Goal: Submit feedback/report problem

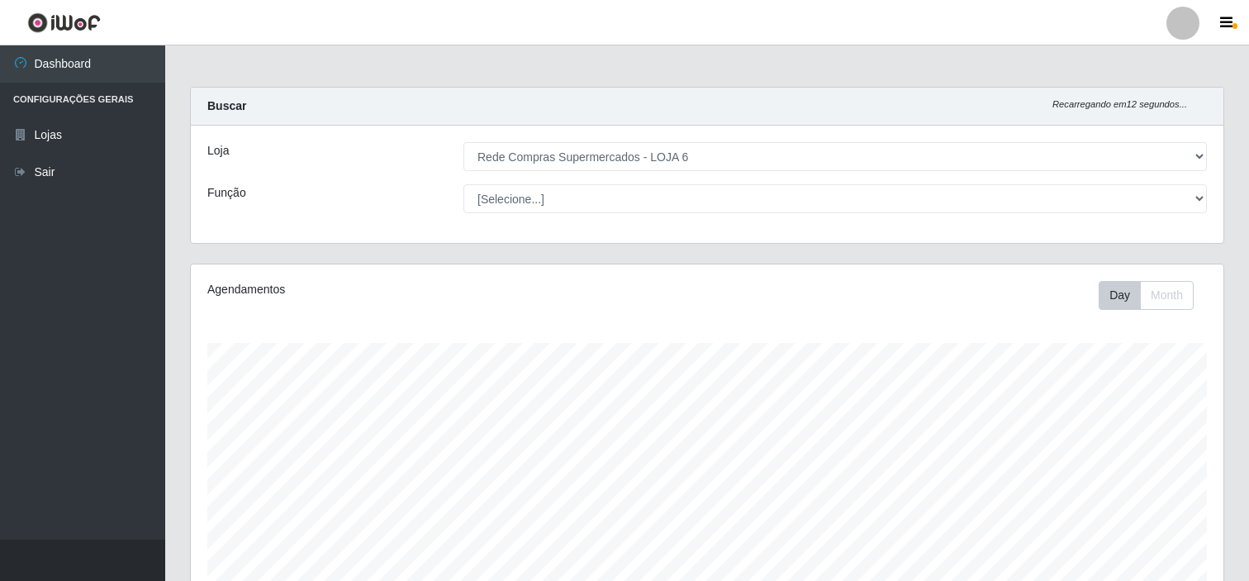
select select "398"
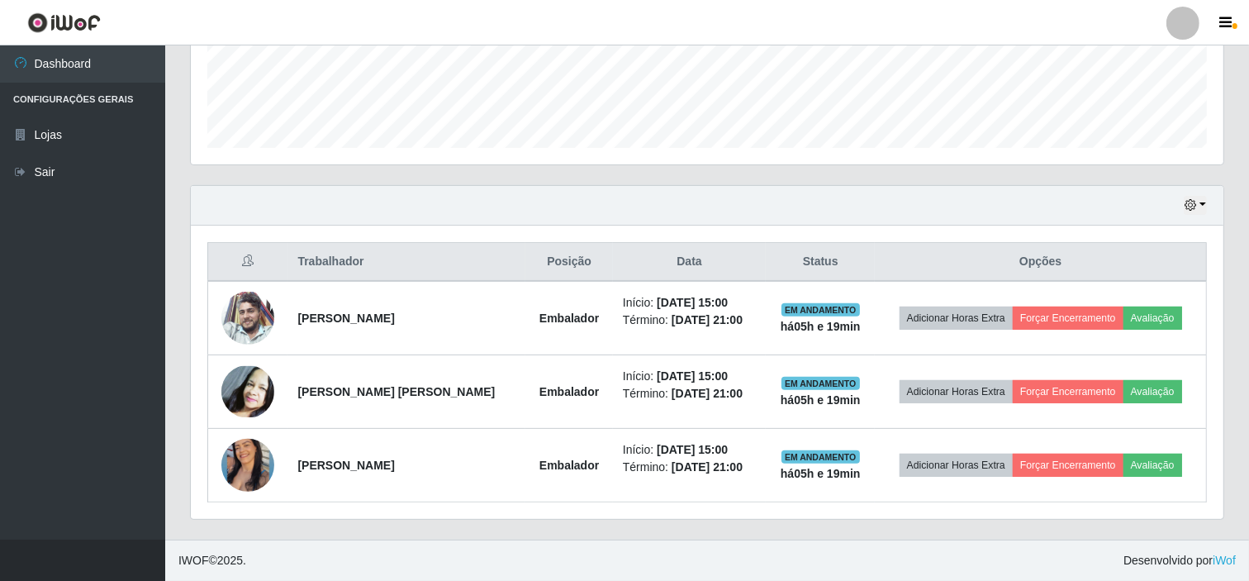
scroll to position [342, 1033]
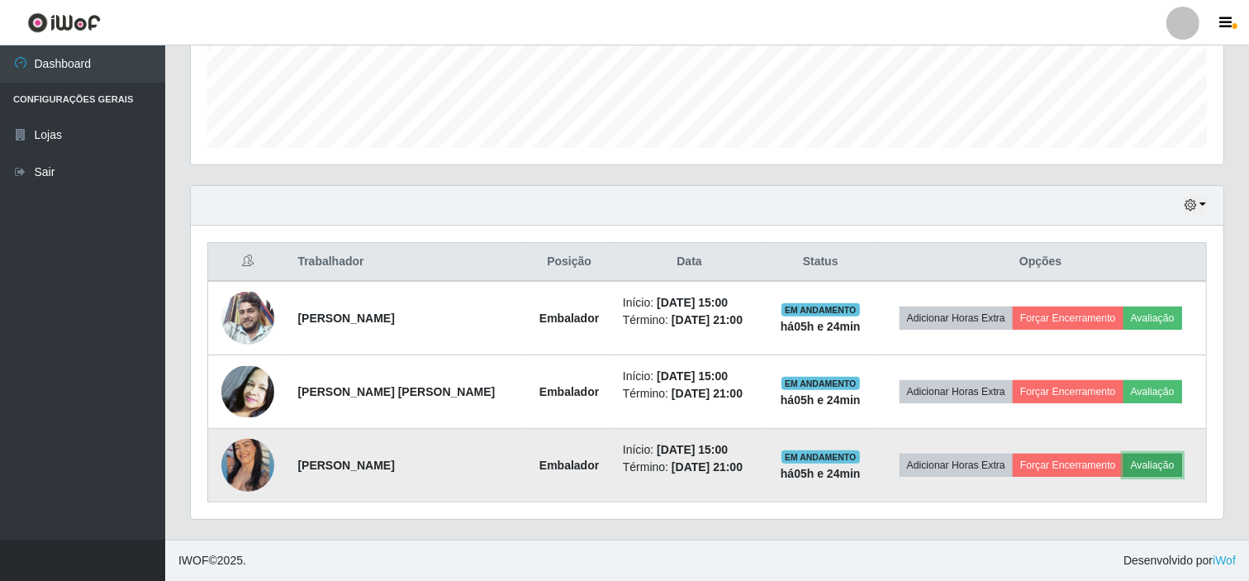
click at [1157, 467] on button "Avaliação" at bounding box center [1152, 465] width 59 height 23
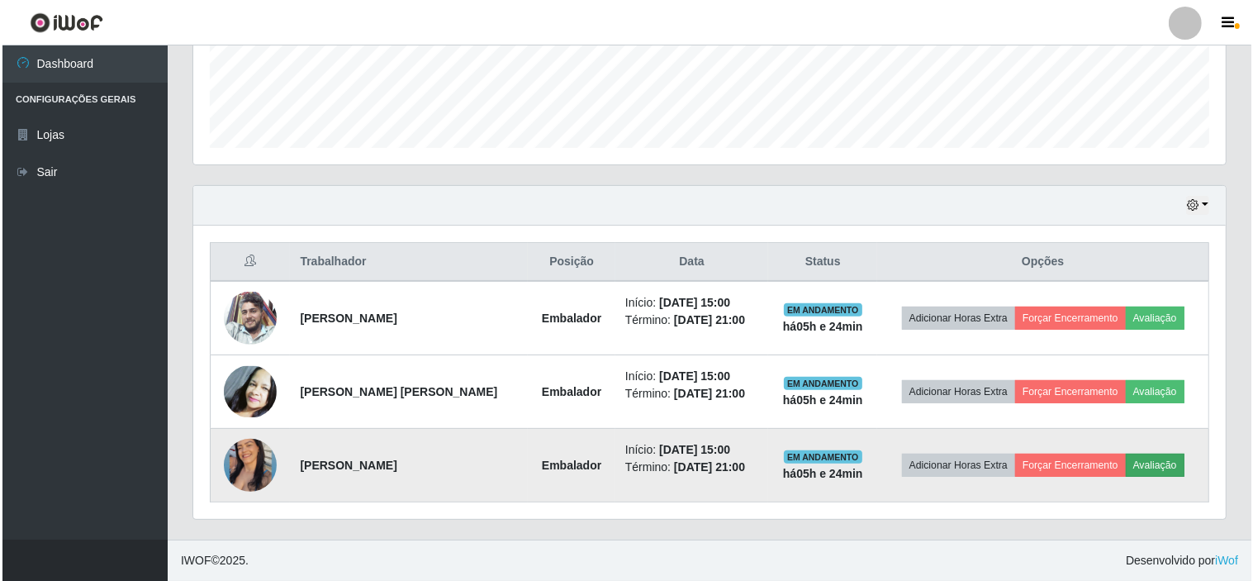
scroll to position [342, 1022]
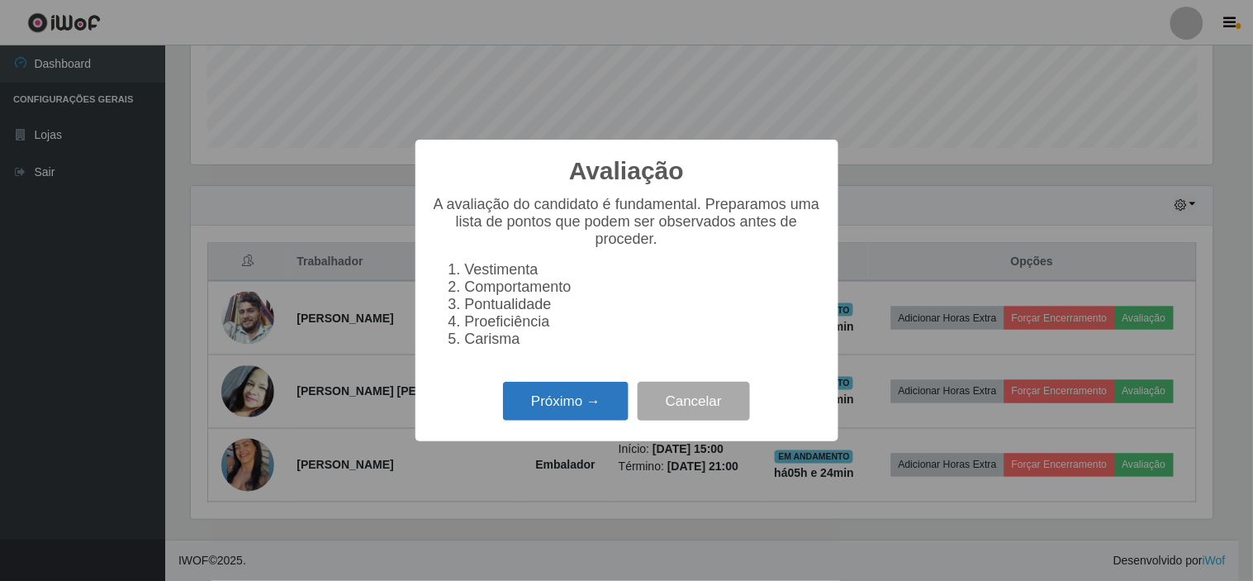
click at [574, 407] on button "Próximo →" at bounding box center [566, 401] width 126 height 39
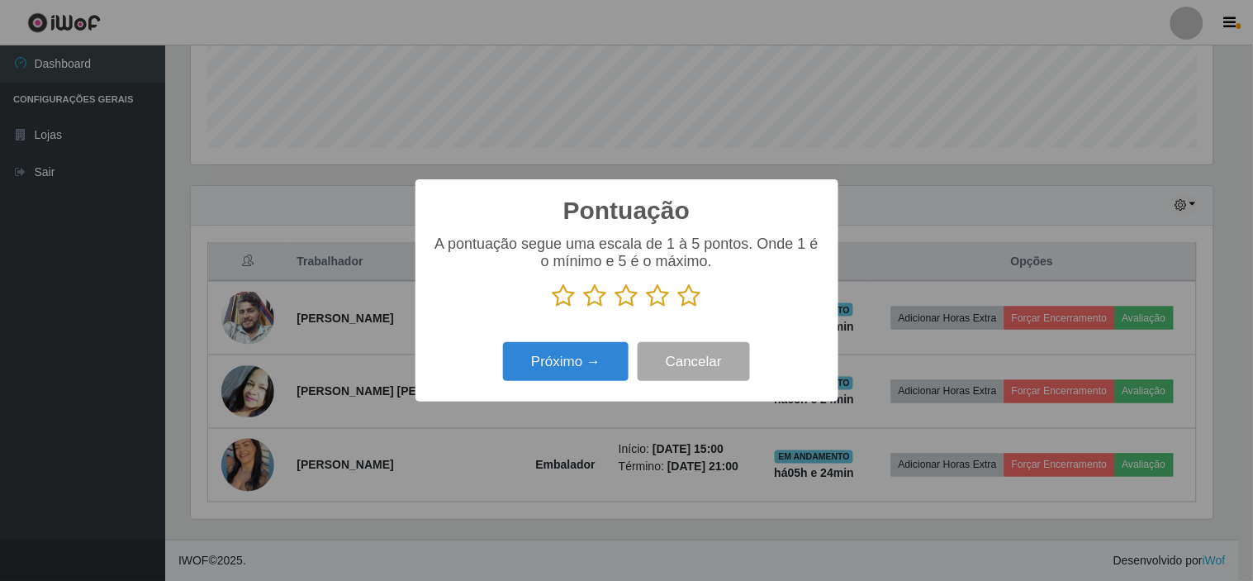
click at [616, 298] on icon at bounding box center [626, 295] width 23 height 25
click at [615, 308] on input "radio" at bounding box center [615, 308] width 0 height 0
click at [568, 363] on button "Próximo →" at bounding box center [566, 361] width 126 height 39
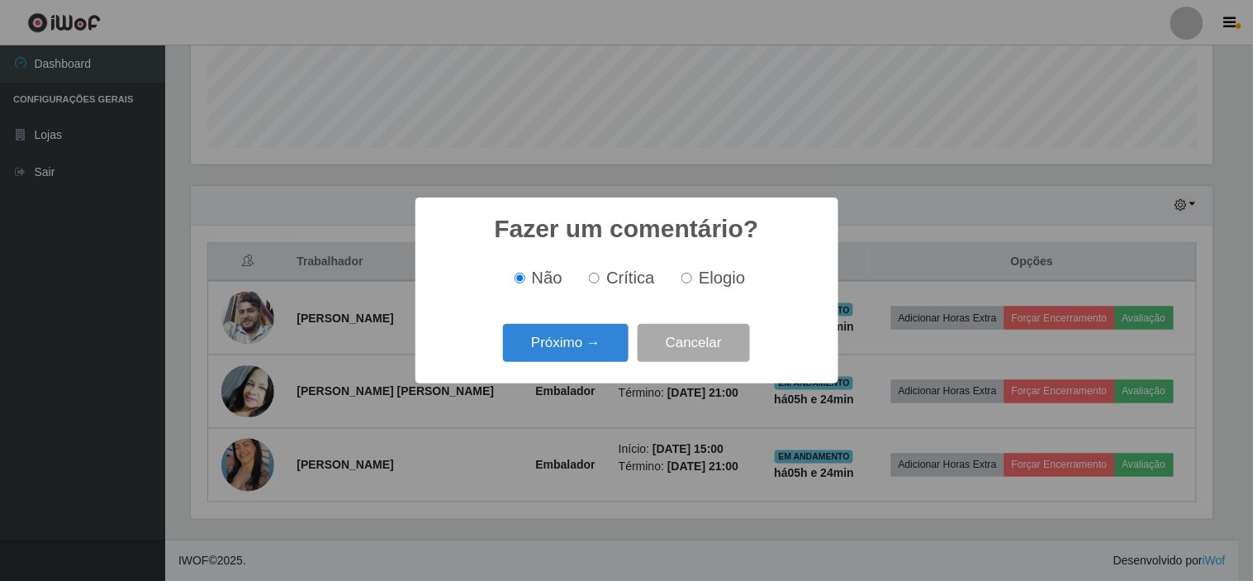
click at [720, 279] on span "Elogio" at bounding box center [722, 277] width 46 height 18
click at [692, 279] on input "Elogio" at bounding box center [687, 278] width 11 height 11
radio input "true"
click at [523, 283] on input "Não" at bounding box center [520, 278] width 11 height 11
radio input "true"
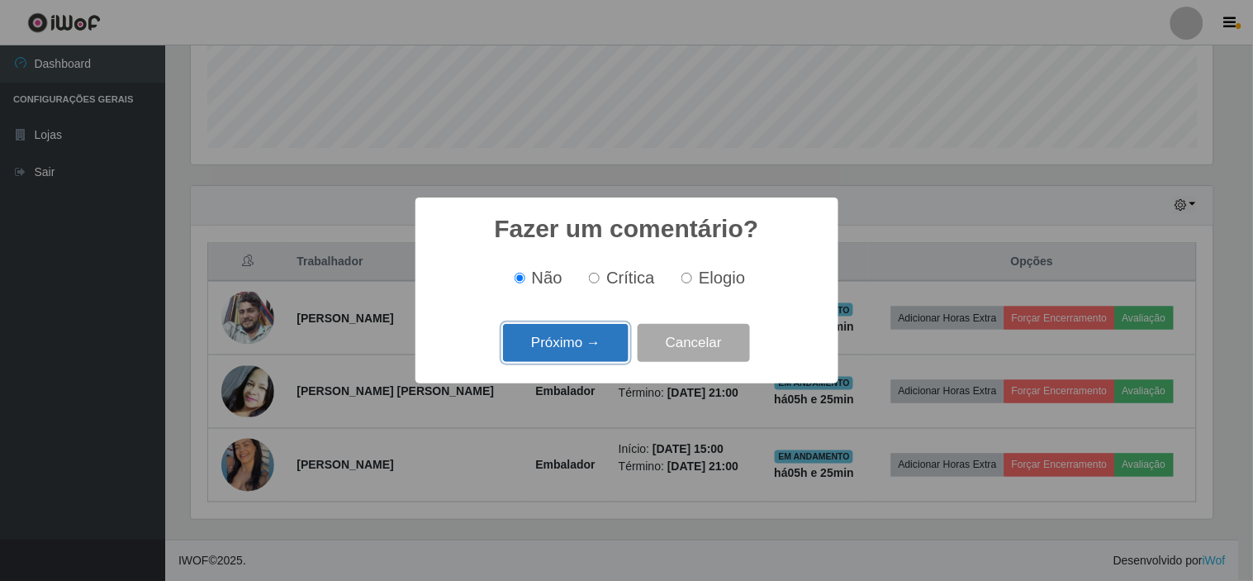
click at [572, 344] on button "Próximo →" at bounding box center [566, 343] width 126 height 39
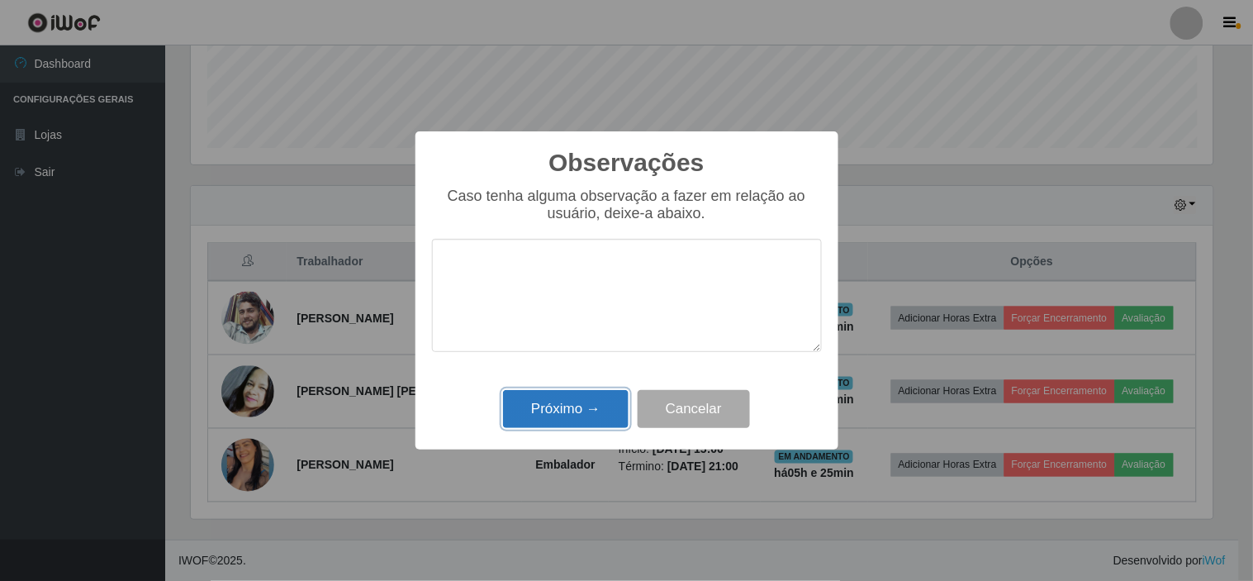
click at [574, 411] on button "Próximo →" at bounding box center [566, 409] width 126 height 39
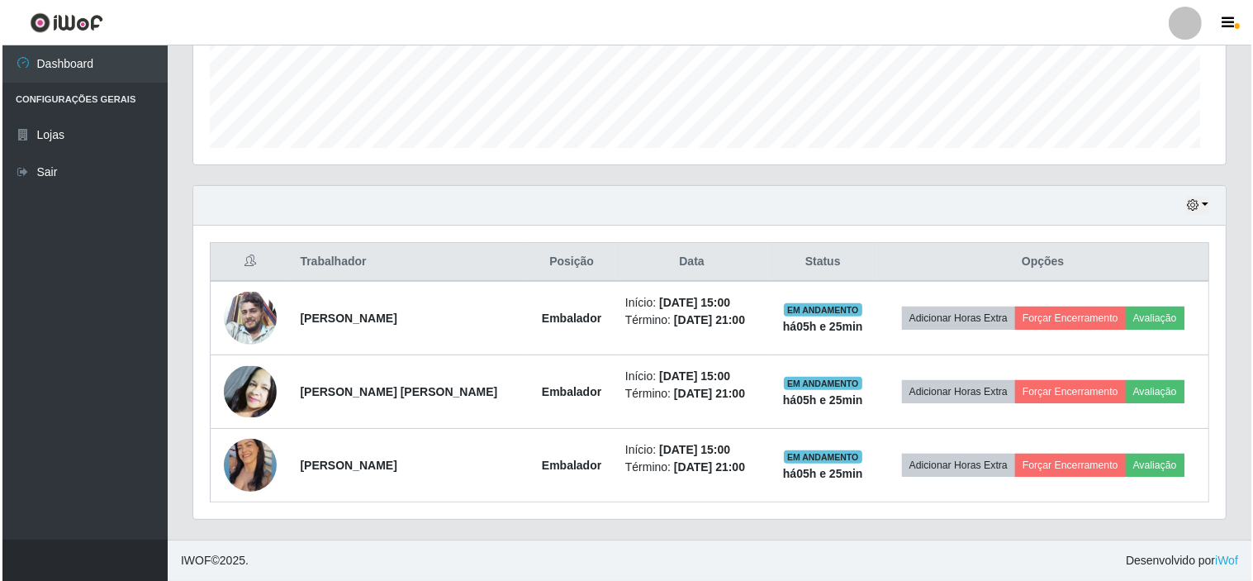
scroll to position [342, 1033]
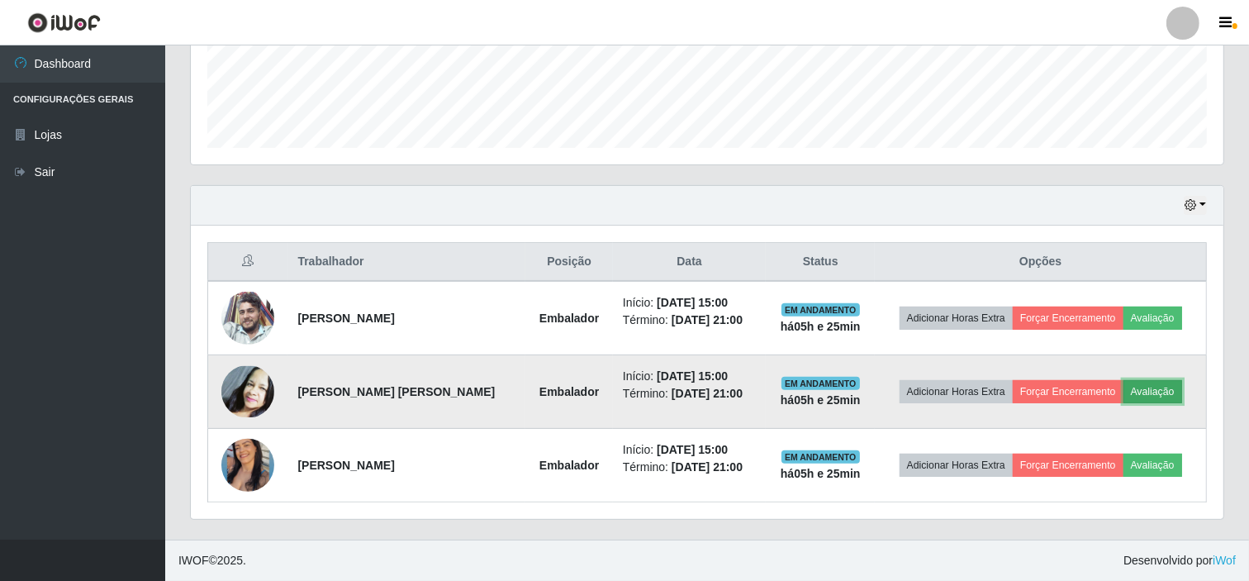
click at [1159, 391] on button "Avaliação" at bounding box center [1152, 391] width 59 height 23
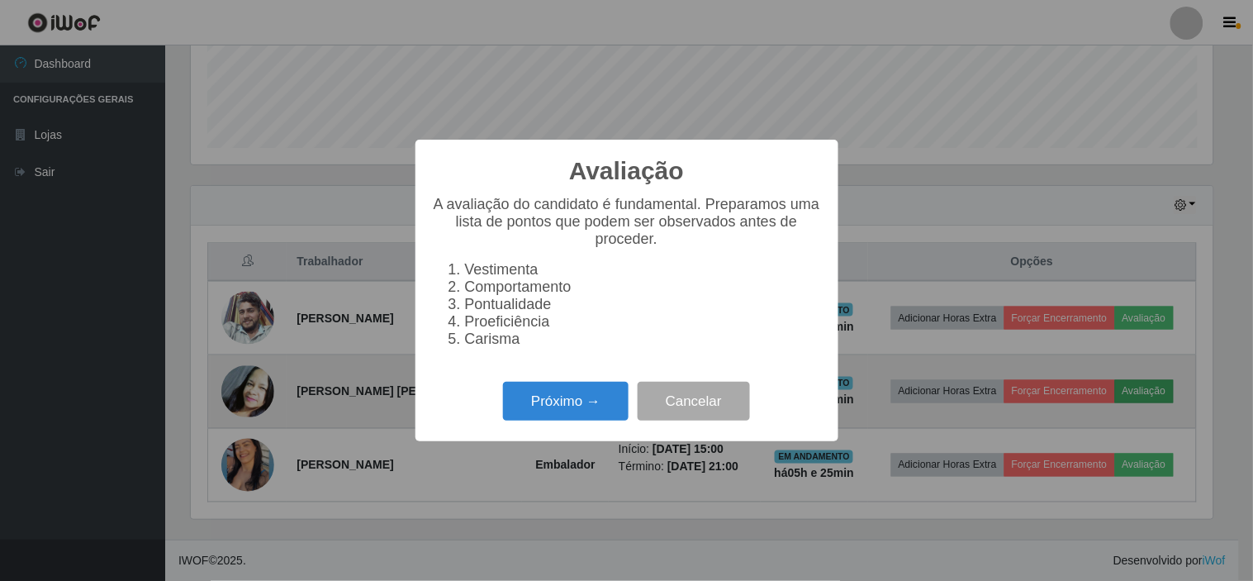
scroll to position [342, 1022]
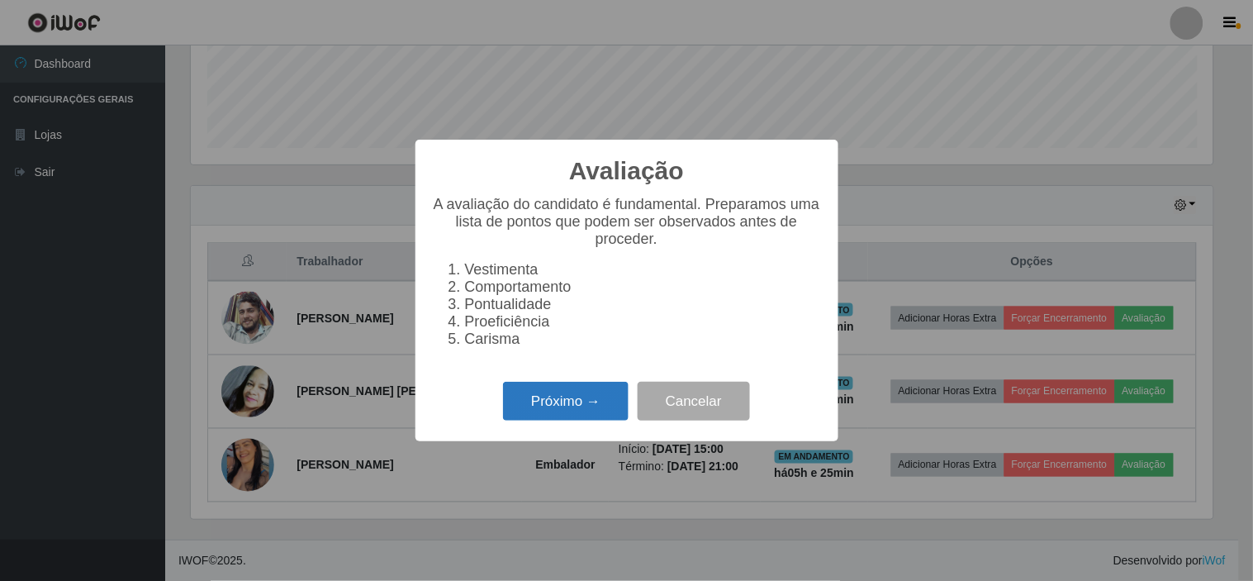
click at [575, 407] on button "Próximo →" at bounding box center [566, 401] width 126 height 39
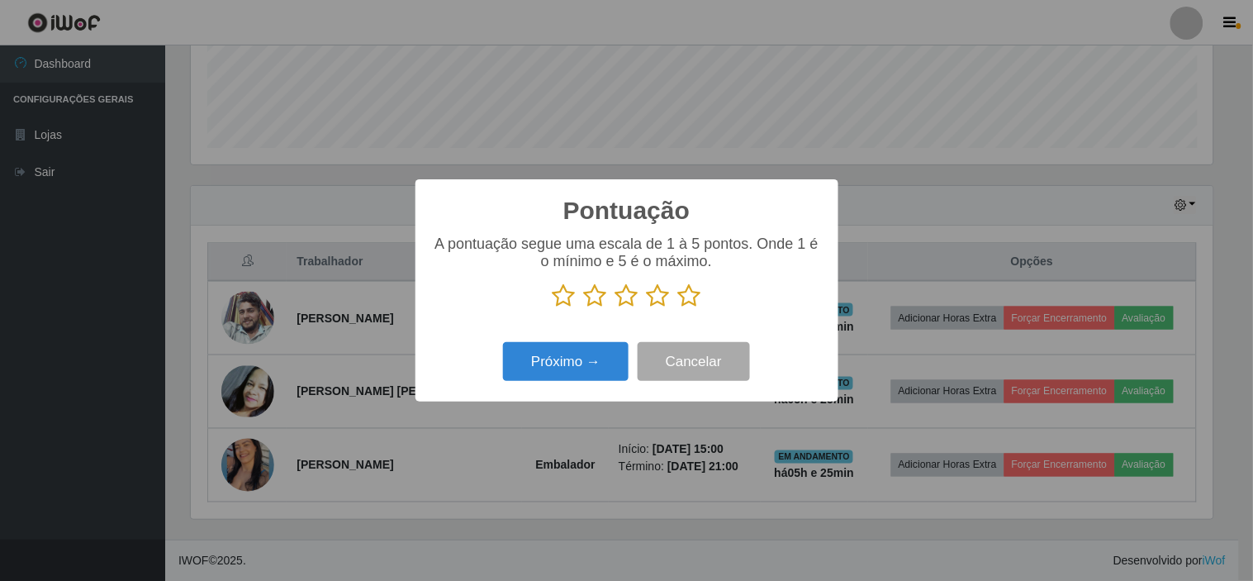
scroll to position [825734, 825054]
click at [691, 298] on icon at bounding box center [689, 295] width 23 height 25
click at [678, 308] on input "radio" at bounding box center [678, 308] width 0 height 0
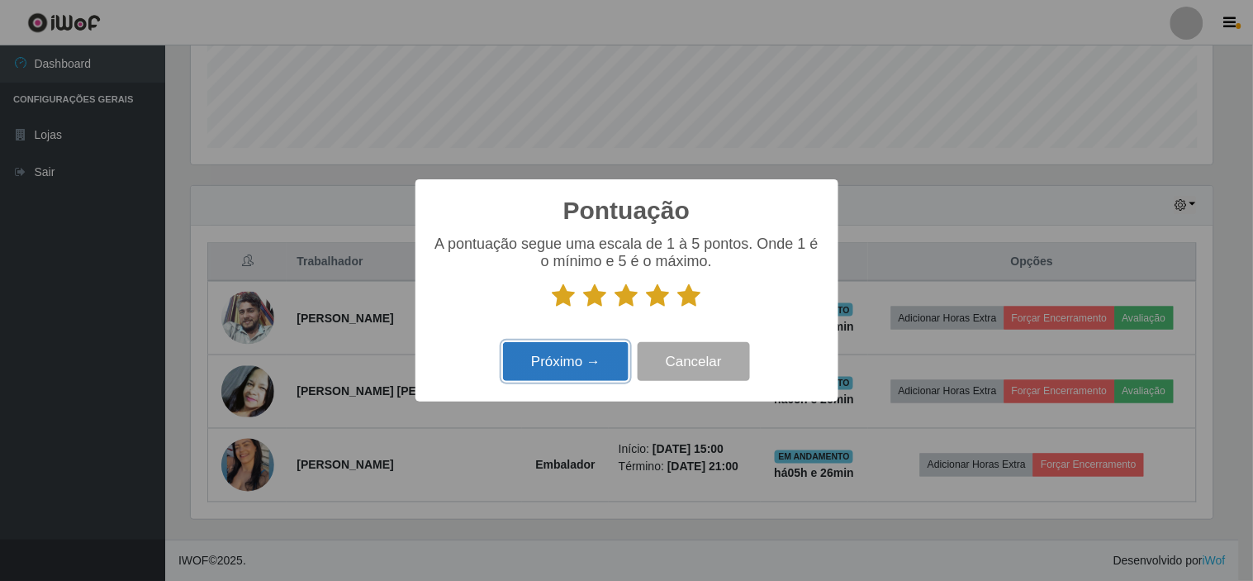
click at [590, 361] on button "Próximo →" at bounding box center [566, 361] width 126 height 39
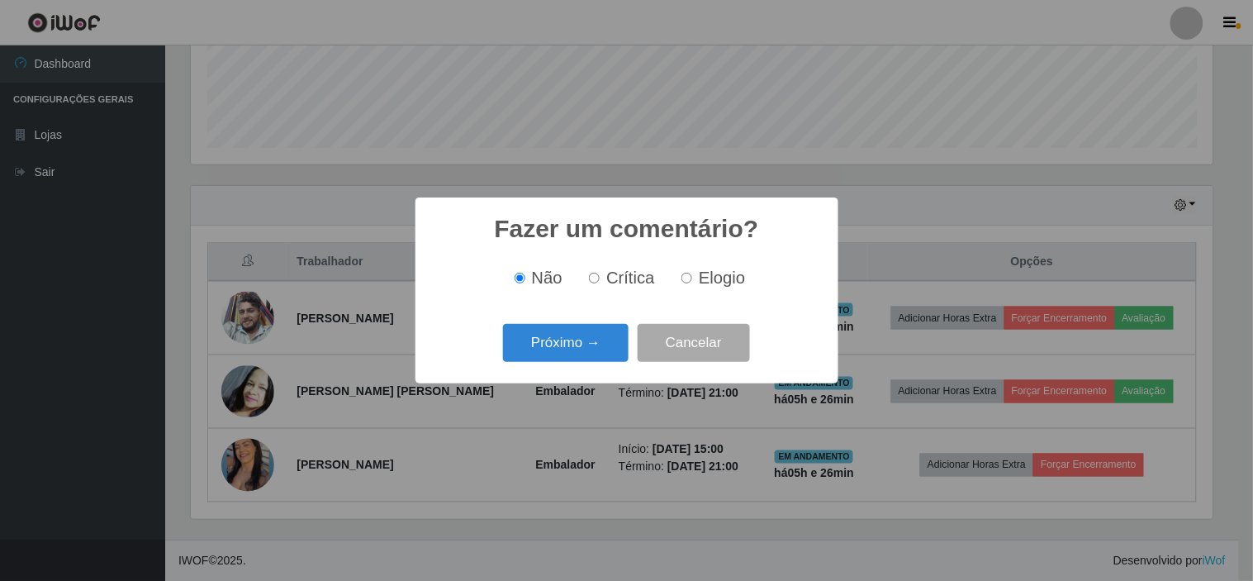
click at [710, 283] on span "Elogio" at bounding box center [722, 277] width 46 height 18
click at [692, 283] on input "Elogio" at bounding box center [687, 278] width 11 height 11
radio input "true"
click at [543, 335] on button "Próximo →" at bounding box center [566, 343] width 126 height 39
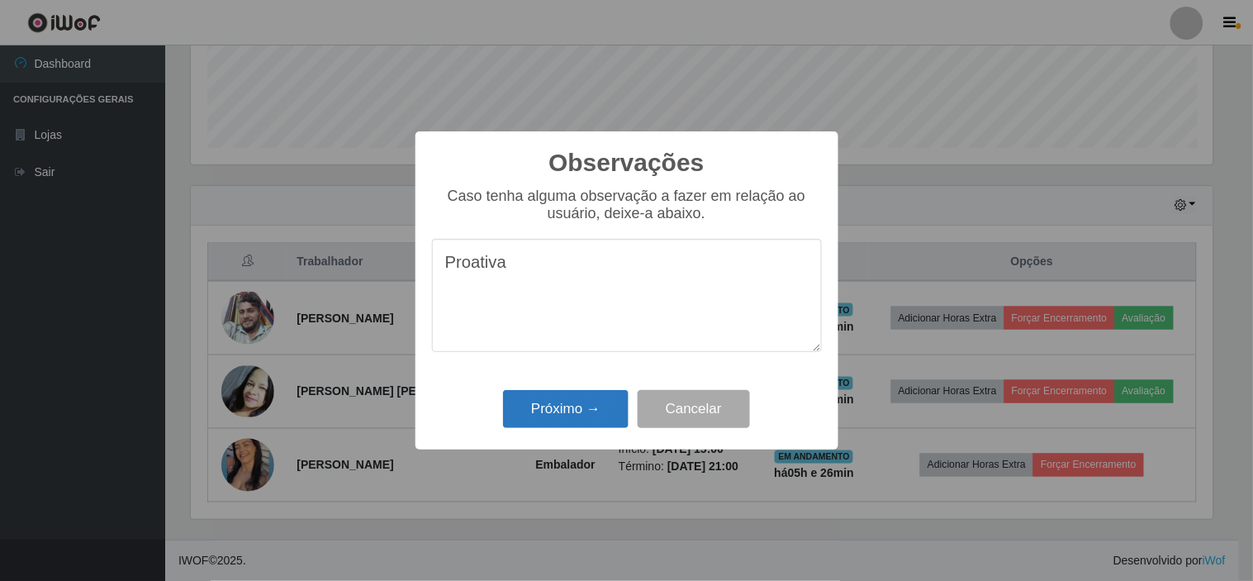
type textarea "Proativa"
click at [572, 414] on button "Próximo →" at bounding box center [566, 409] width 126 height 39
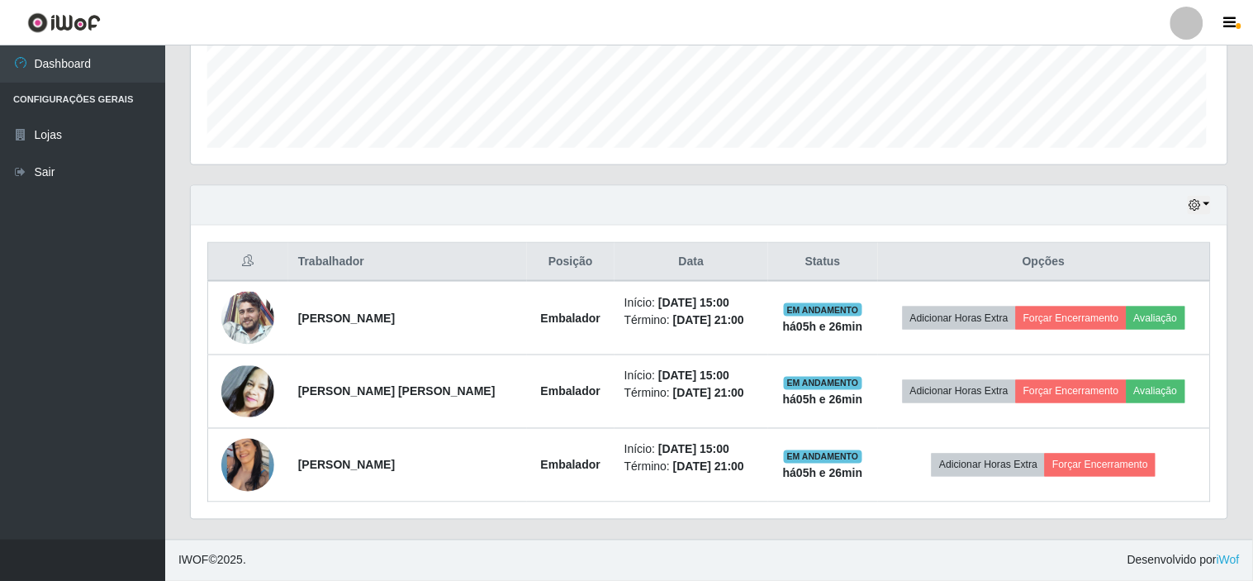
scroll to position [342, 1033]
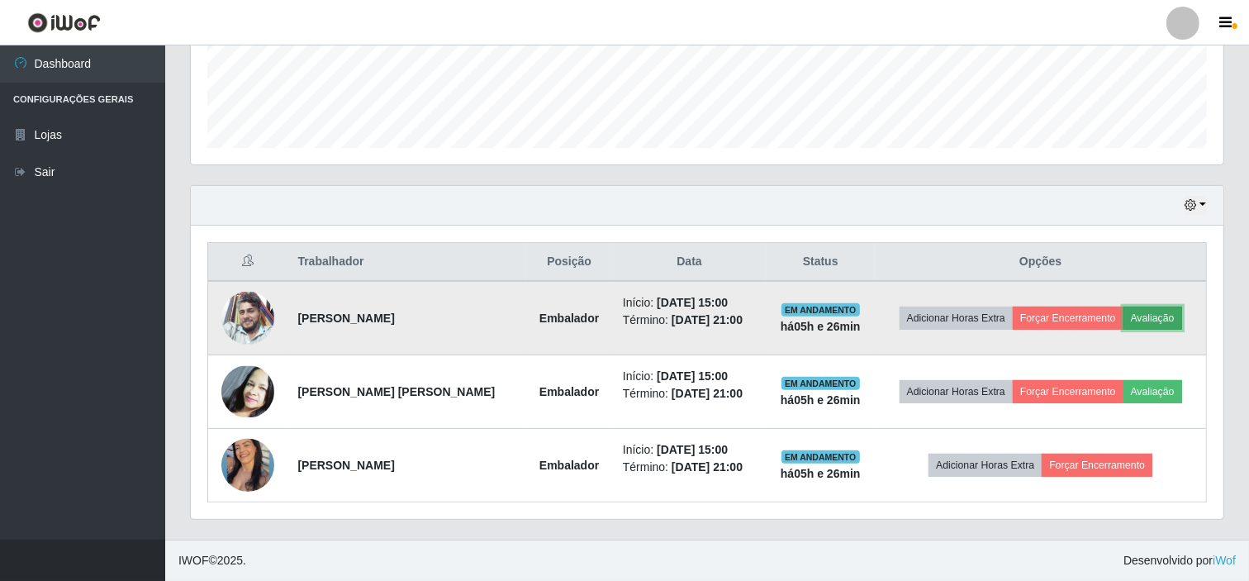
click at [1146, 318] on button "Avaliação" at bounding box center [1152, 317] width 59 height 23
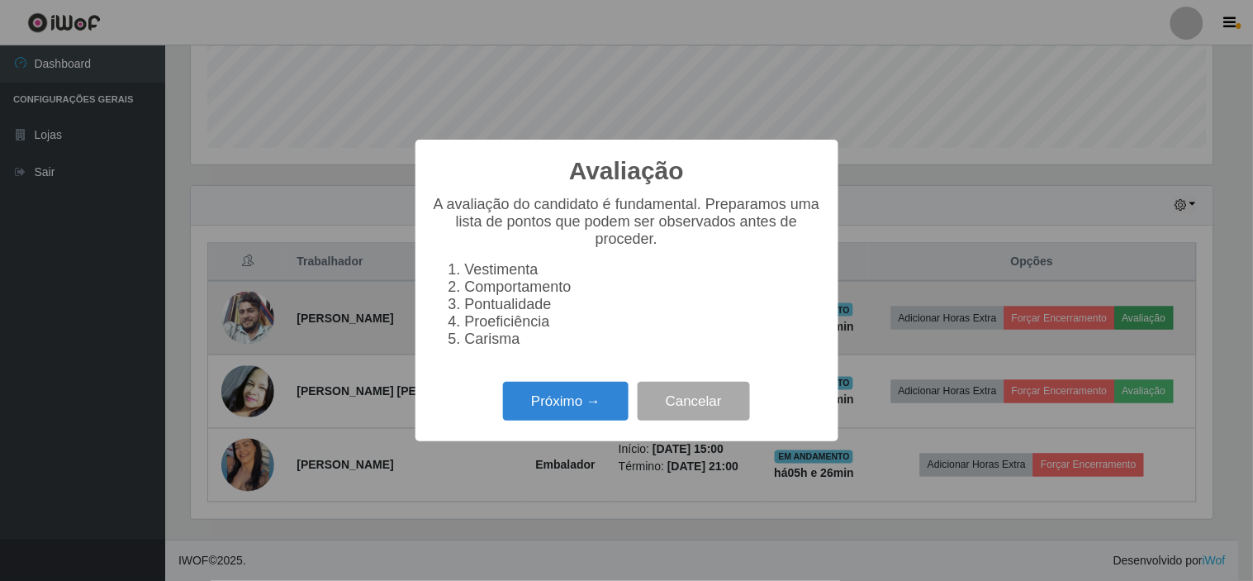
scroll to position [342, 1022]
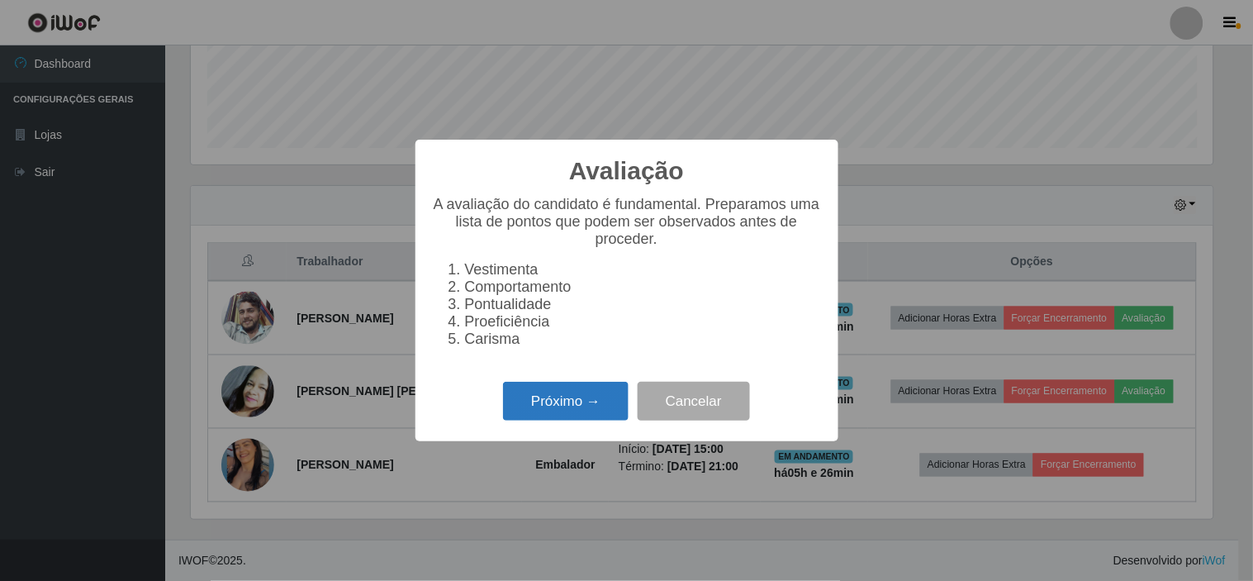
click at [555, 411] on button "Próximo →" at bounding box center [566, 401] width 126 height 39
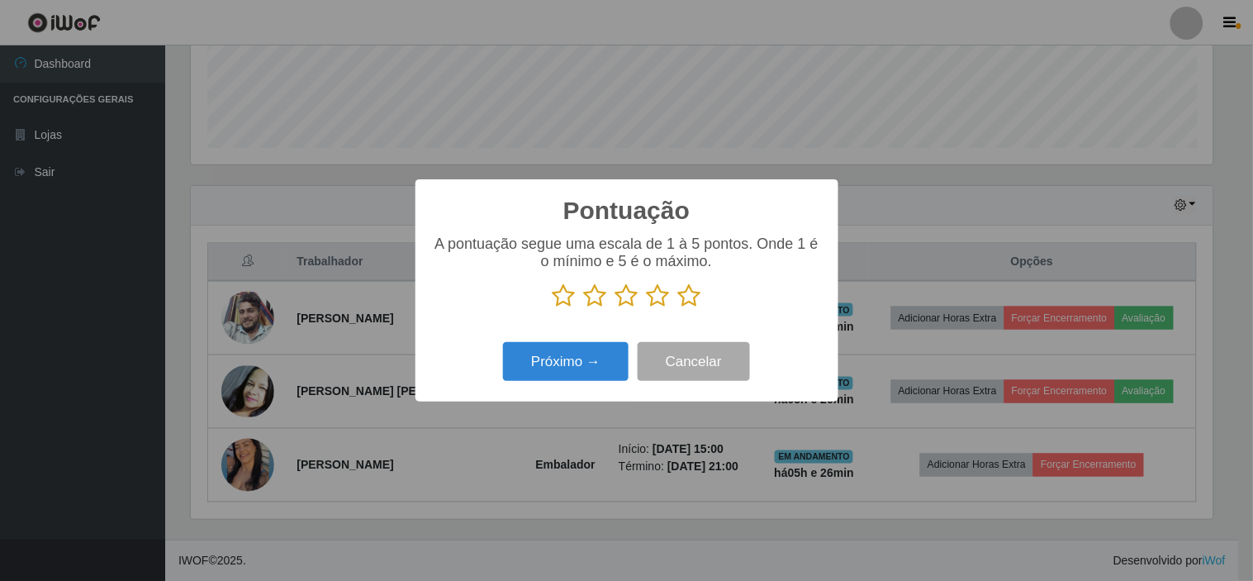
click at [692, 293] on icon at bounding box center [689, 295] width 23 height 25
click at [678, 308] on input "radio" at bounding box center [678, 308] width 0 height 0
click at [558, 362] on button "Próximo →" at bounding box center [566, 361] width 126 height 39
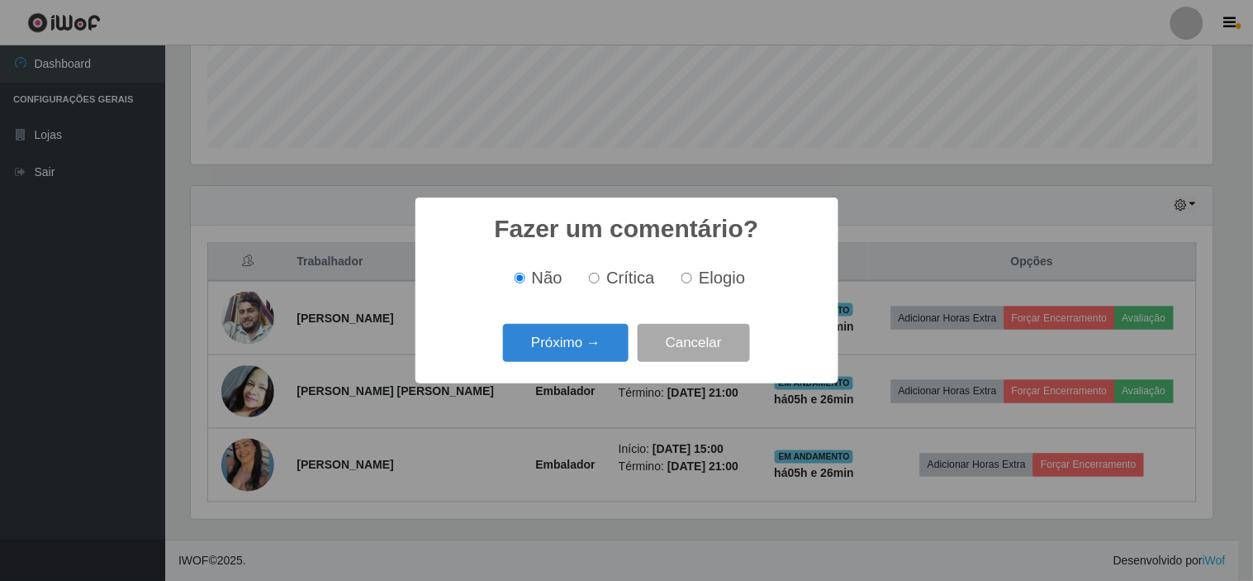
click at [711, 277] on span "Elogio" at bounding box center [722, 277] width 46 height 18
click at [692, 277] on input "Elogio" at bounding box center [687, 278] width 11 height 11
radio input "true"
click at [572, 343] on button "Próximo →" at bounding box center [566, 343] width 126 height 39
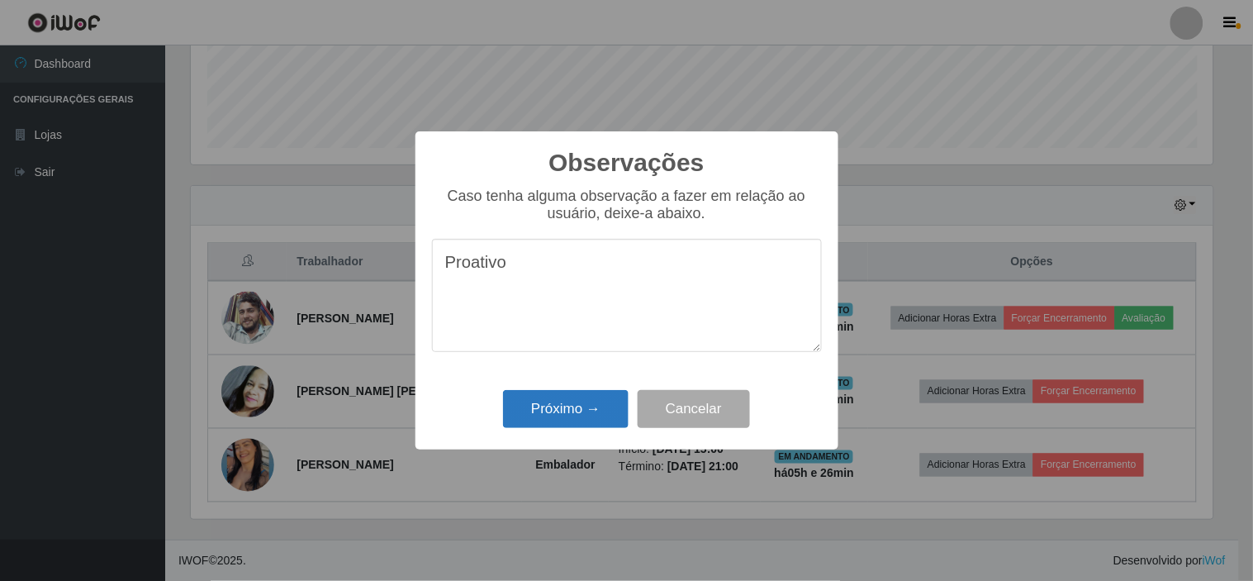
type textarea "Proativo"
click at [571, 406] on button "Próximo →" at bounding box center [566, 409] width 126 height 39
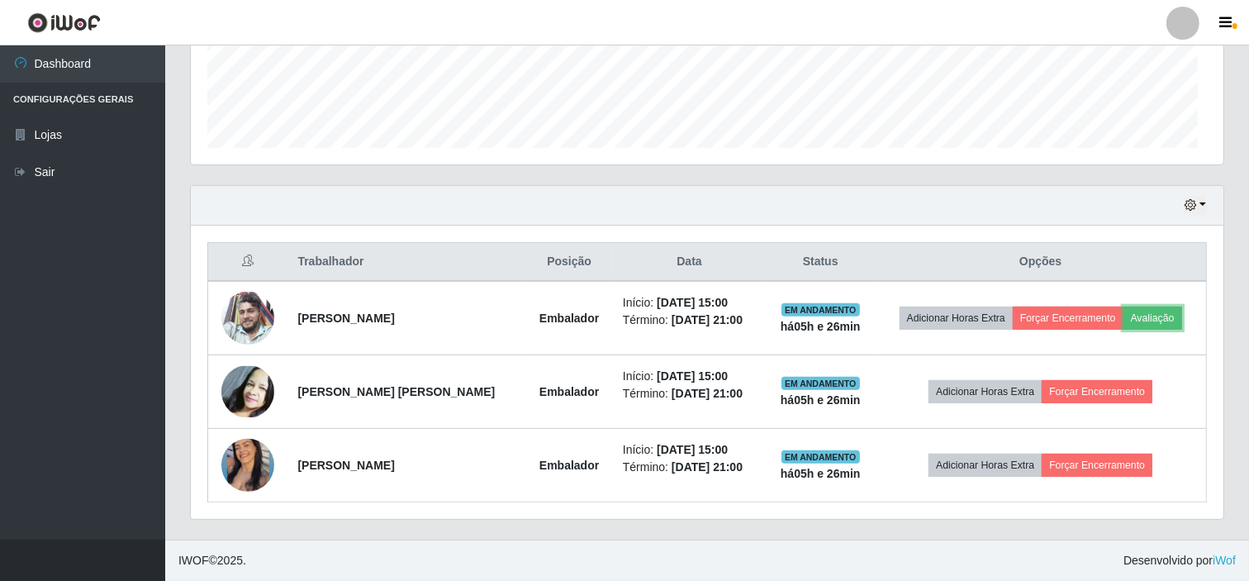
scroll to position [342, 1033]
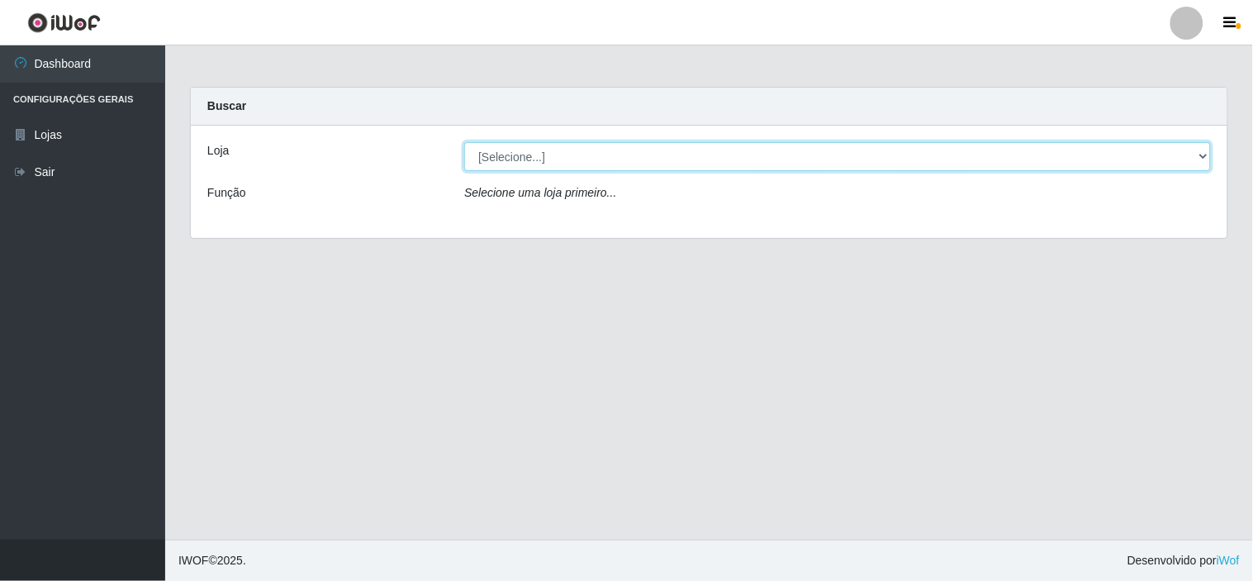
click at [782, 152] on select "[Selecione...] Rede Compras Supermercados - LOJA 6" at bounding box center [837, 156] width 747 height 29
select select "398"
click at [464, 142] on select "[Selecione...] Rede Compras Supermercados - LOJA 6" at bounding box center [837, 156] width 747 height 29
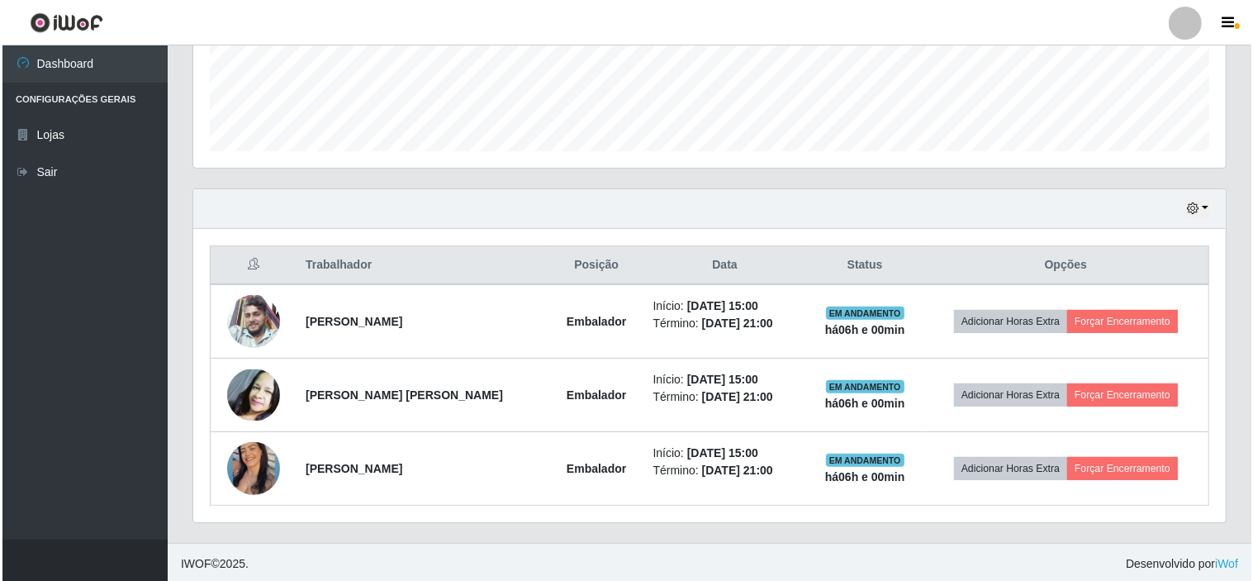
scroll to position [443, 0]
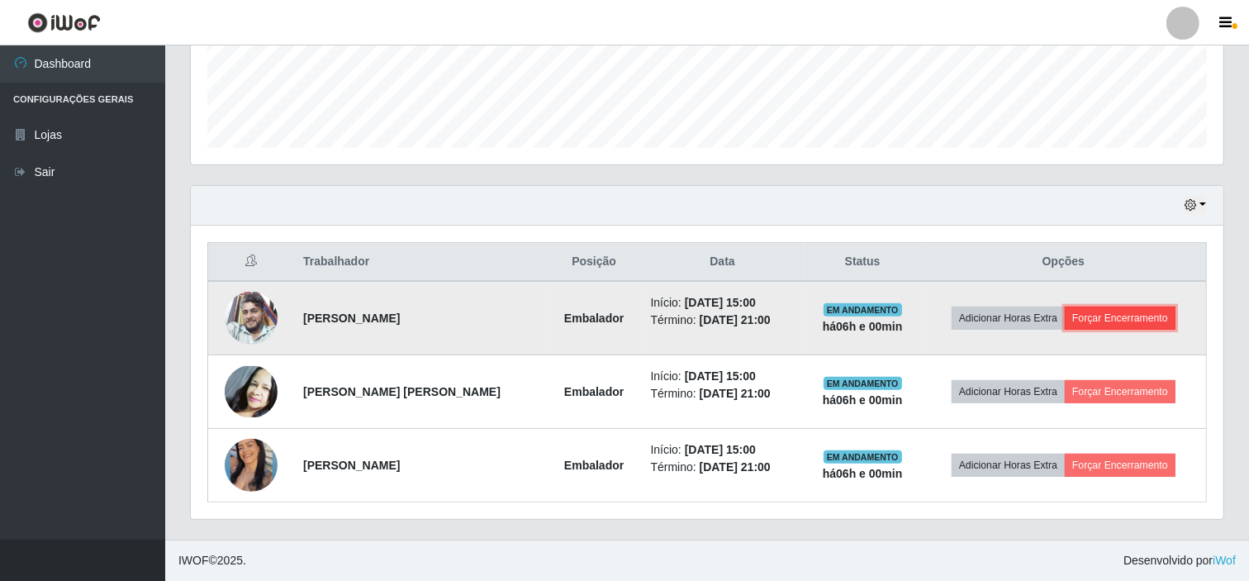
click at [1120, 319] on button "Forçar Encerramento" at bounding box center [1120, 317] width 111 height 23
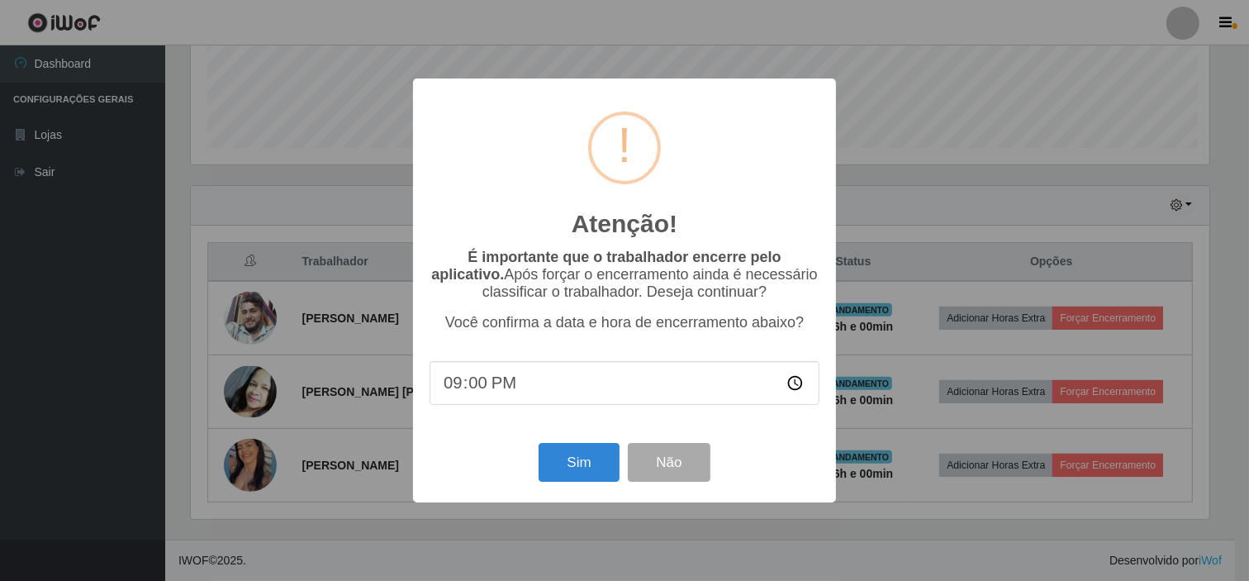
scroll to position [342, 1022]
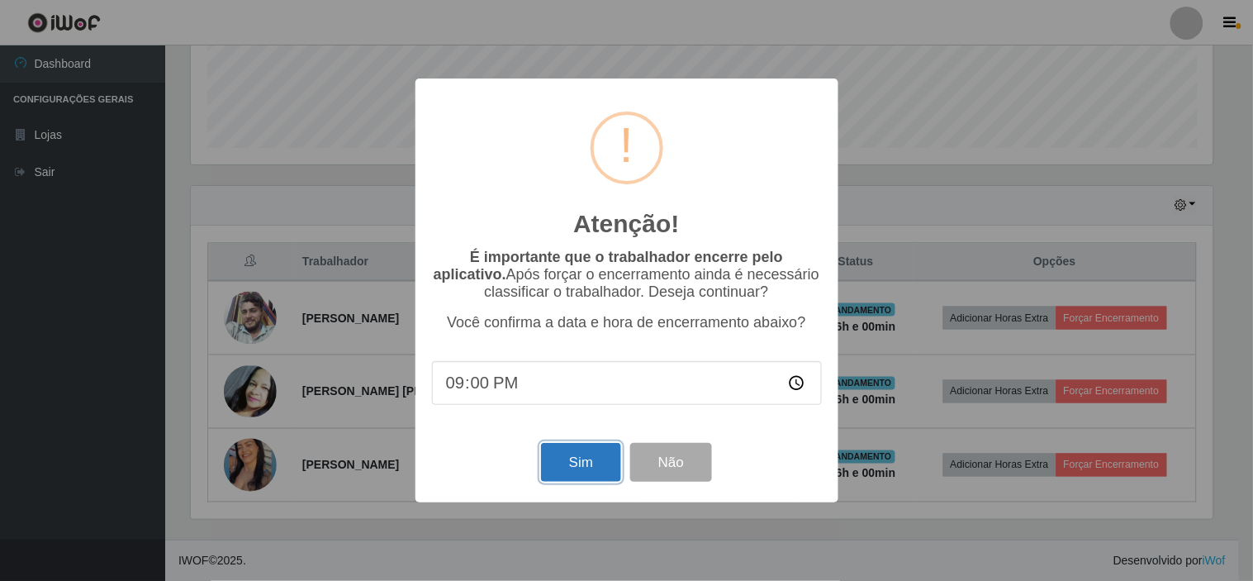
click at [590, 468] on button "Sim" at bounding box center [581, 462] width 80 height 39
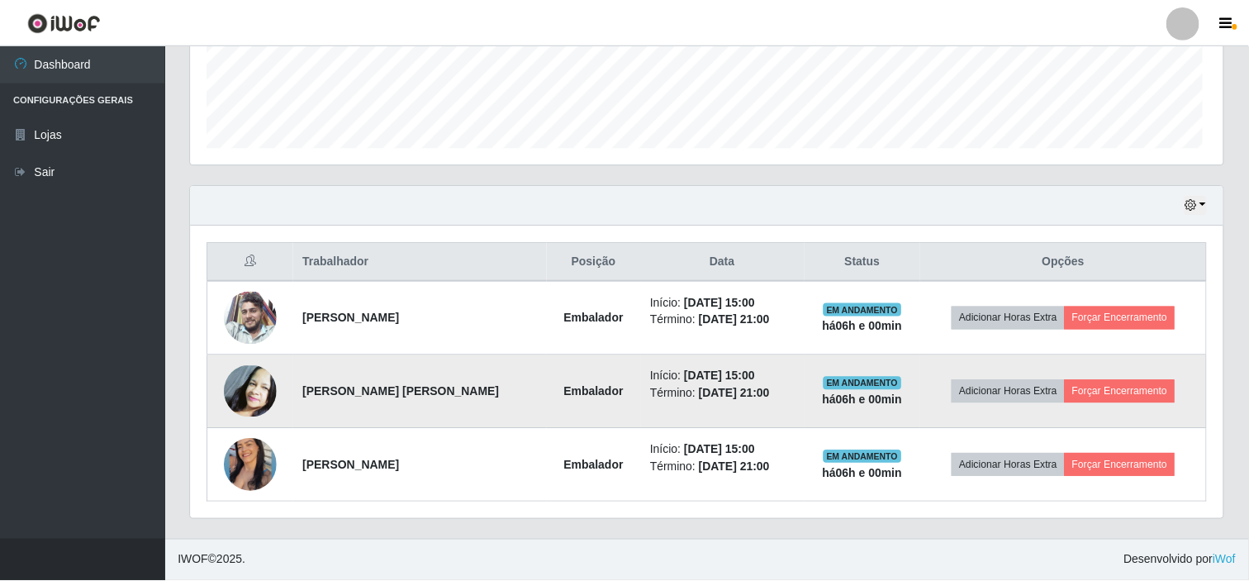
scroll to position [342, 1033]
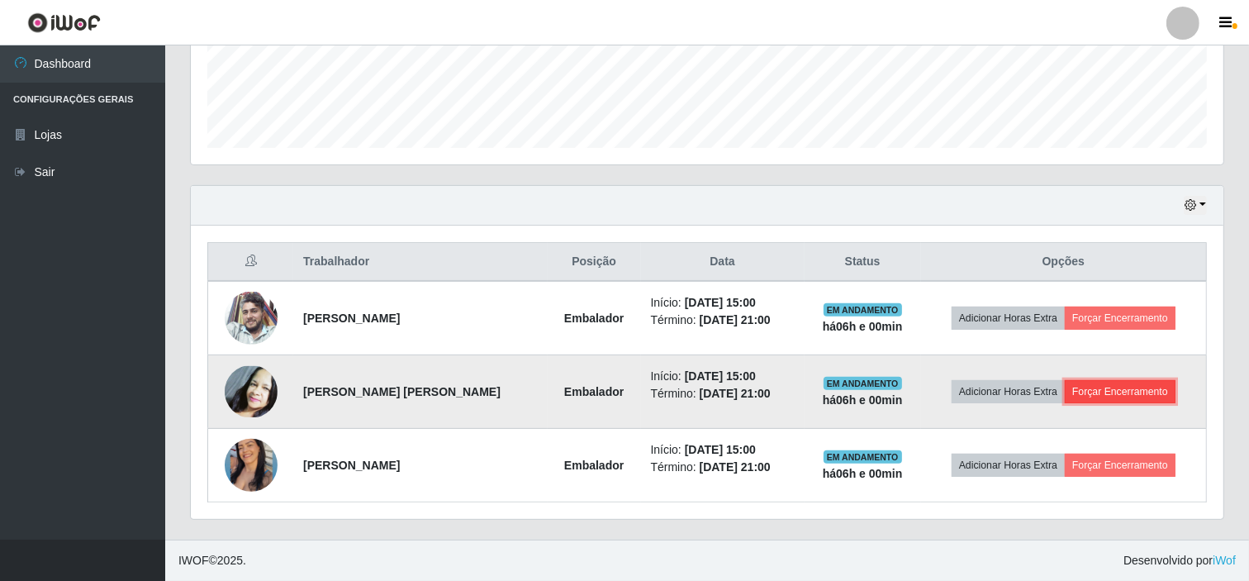
click at [1109, 389] on button "Forçar Encerramento" at bounding box center [1120, 391] width 111 height 23
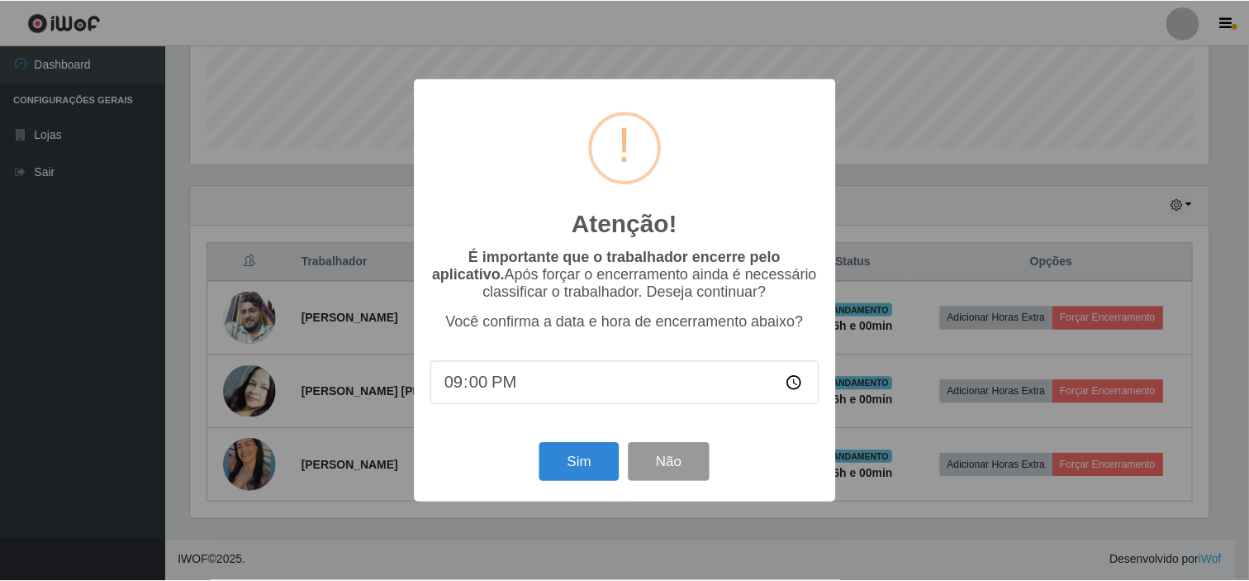
scroll to position [221, 0]
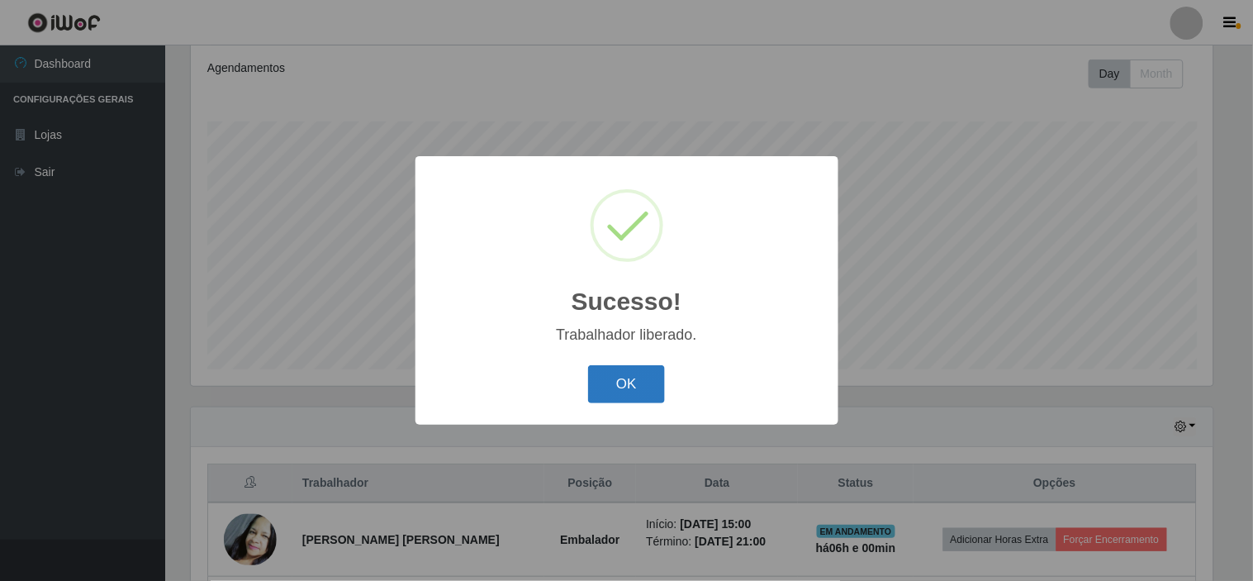
click at [639, 393] on button "OK" at bounding box center [626, 384] width 77 height 39
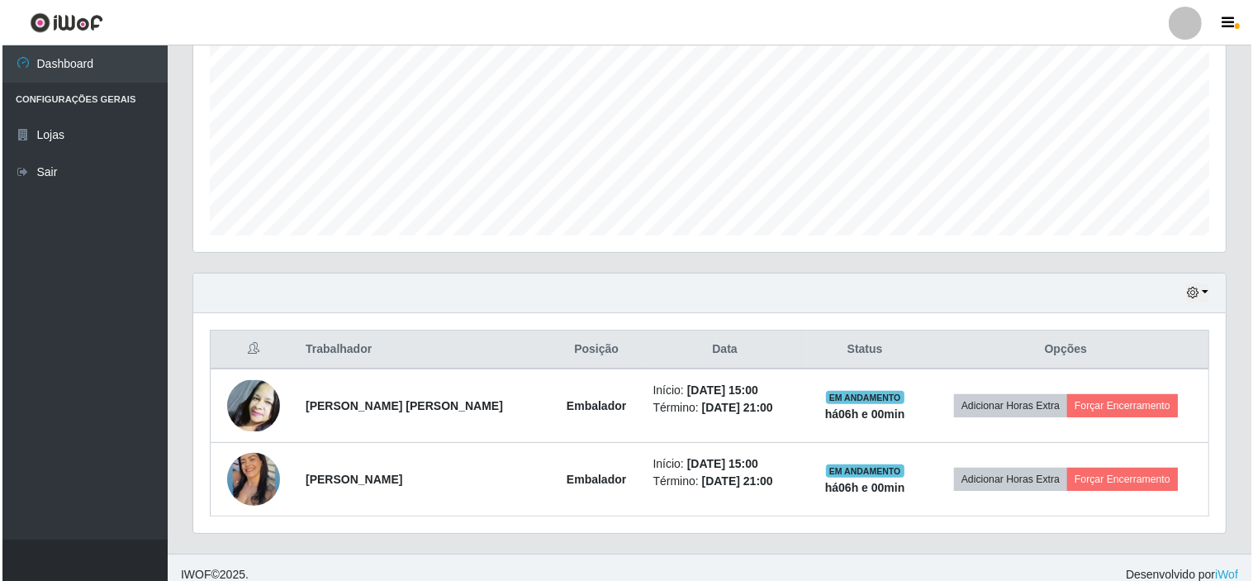
scroll to position [369, 0]
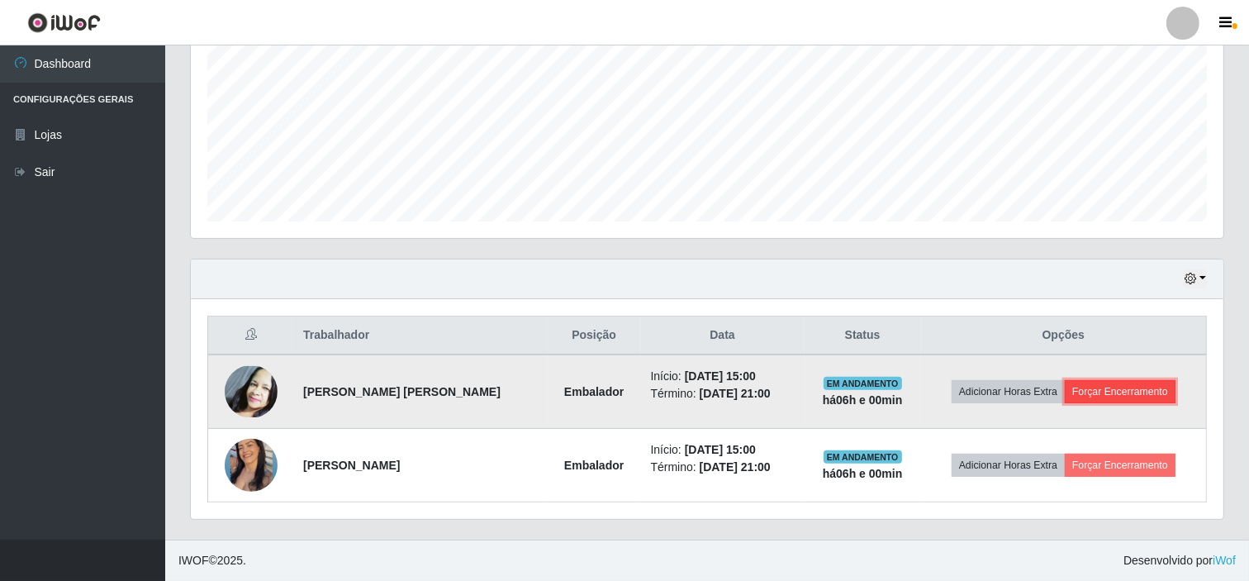
click at [1137, 393] on button "Forçar Encerramento" at bounding box center [1120, 391] width 111 height 23
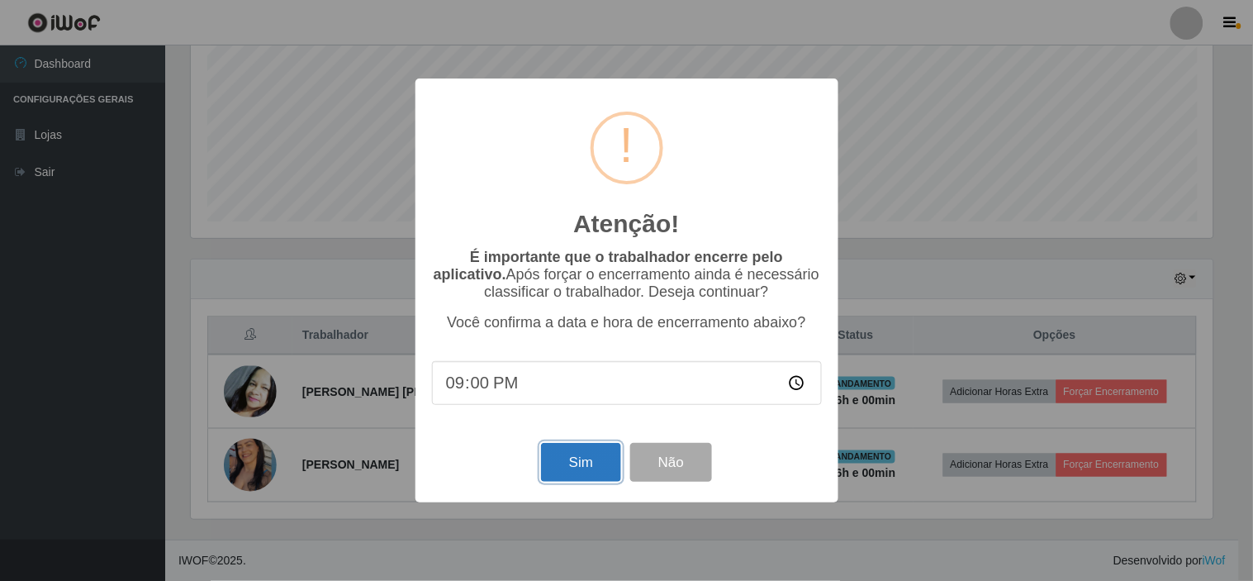
click at [552, 465] on button "Sim" at bounding box center [581, 462] width 80 height 39
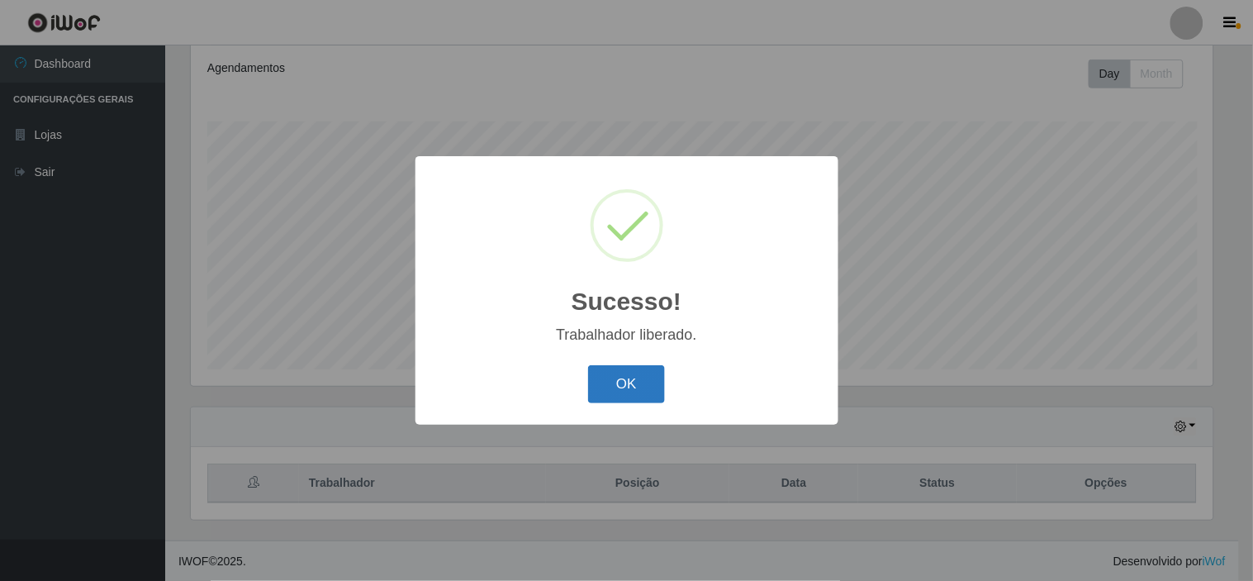
click at [625, 375] on button "OK" at bounding box center [626, 384] width 77 height 39
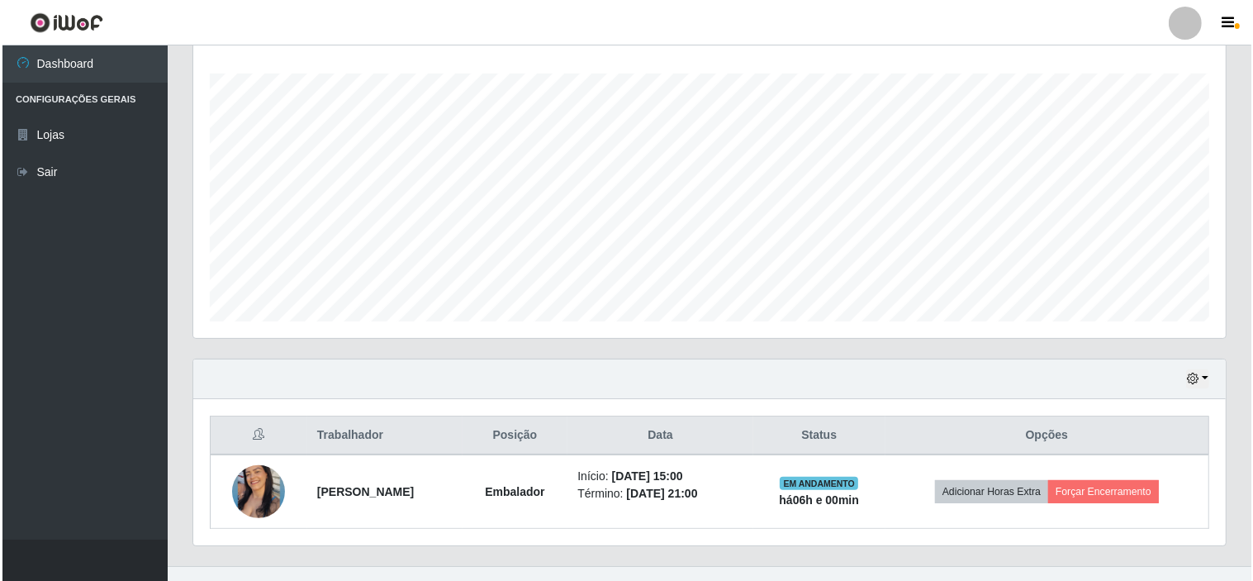
scroll to position [295, 0]
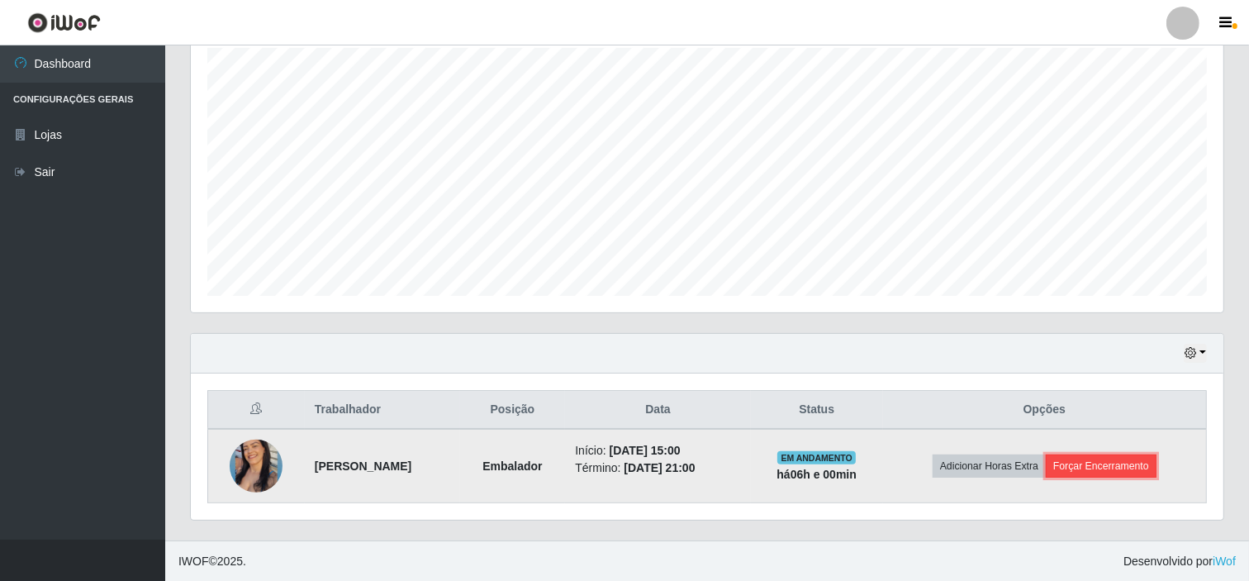
click at [1122, 458] on button "Forçar Encerramento" at bounding box center [1101, 465] width 111 height 23
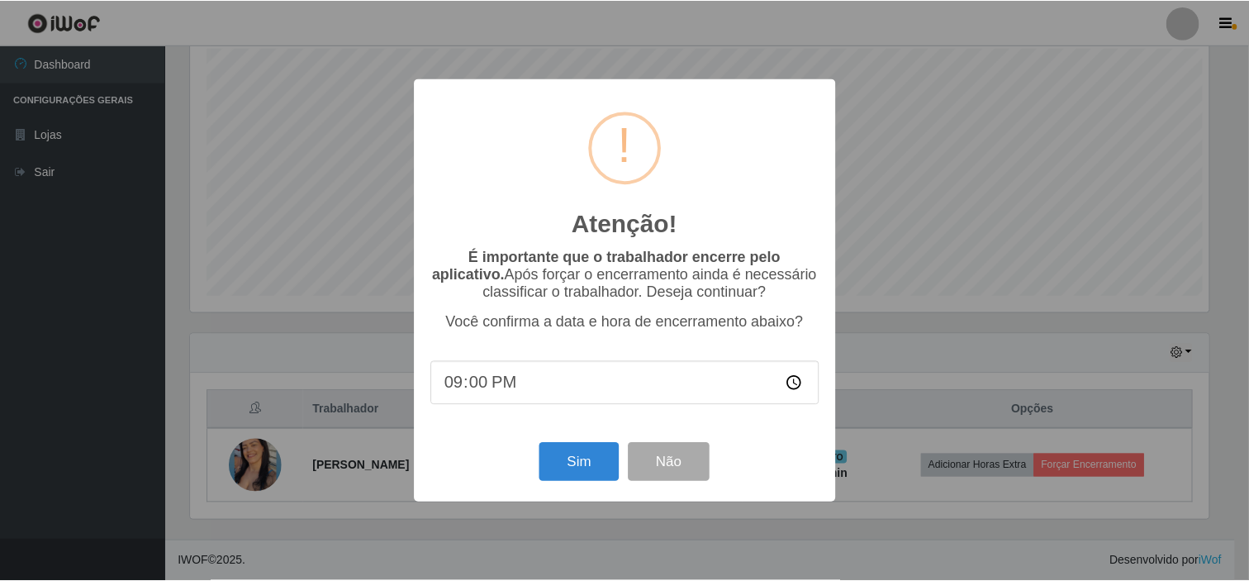
scroll to position [342, 1022]
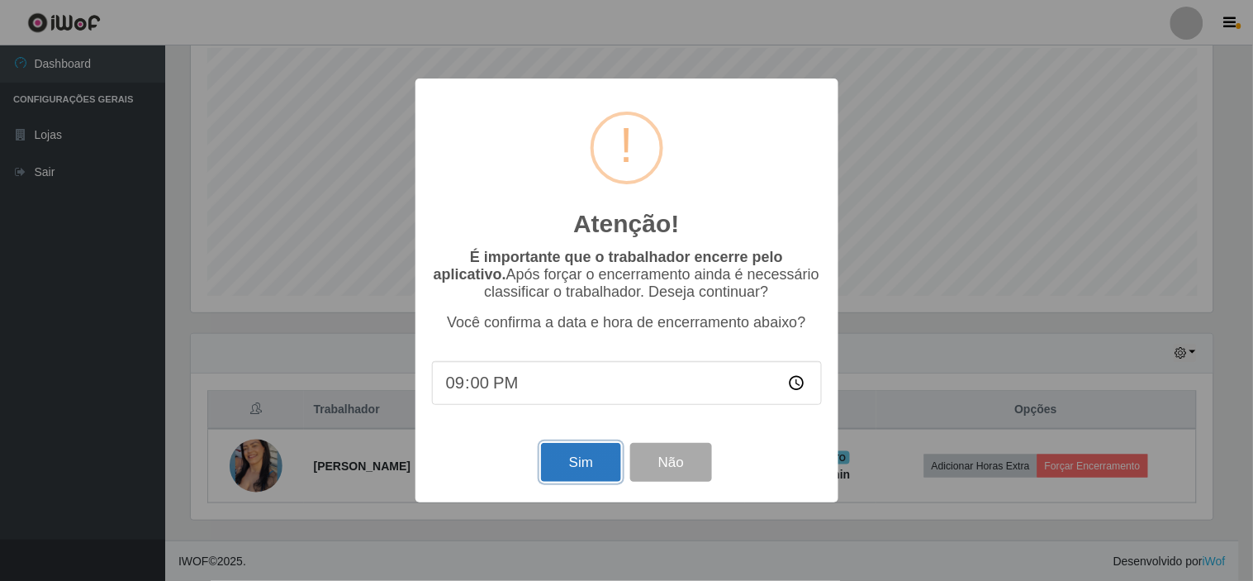
click at [573, 465] on button "Sim" at bounding box center [581, 462] width 80 height 39
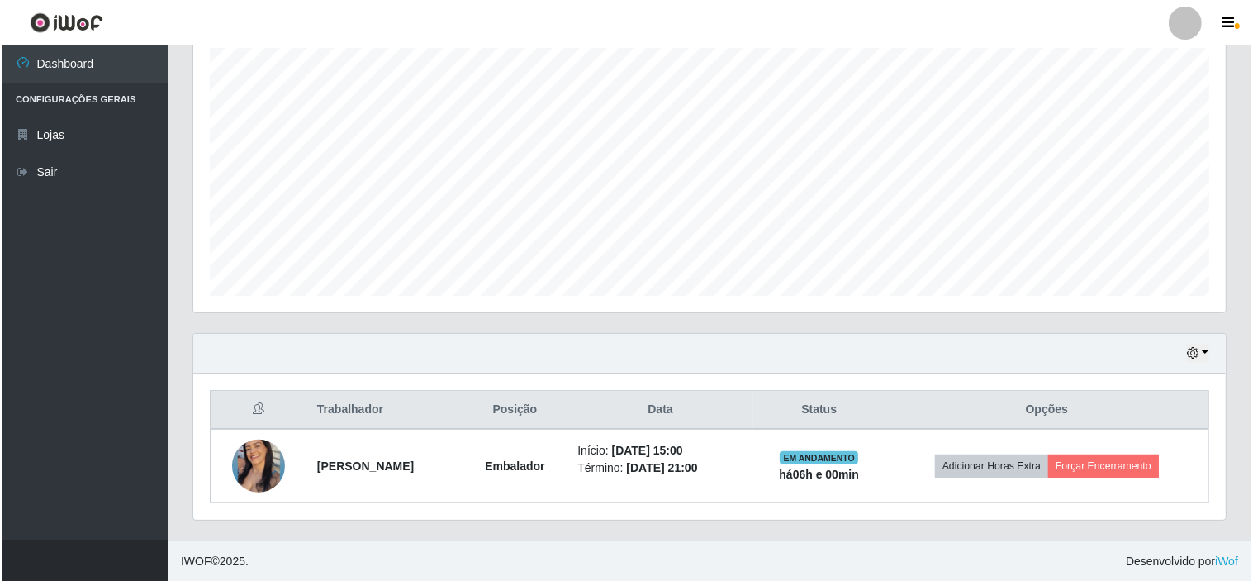
scroll to position [0, 0]
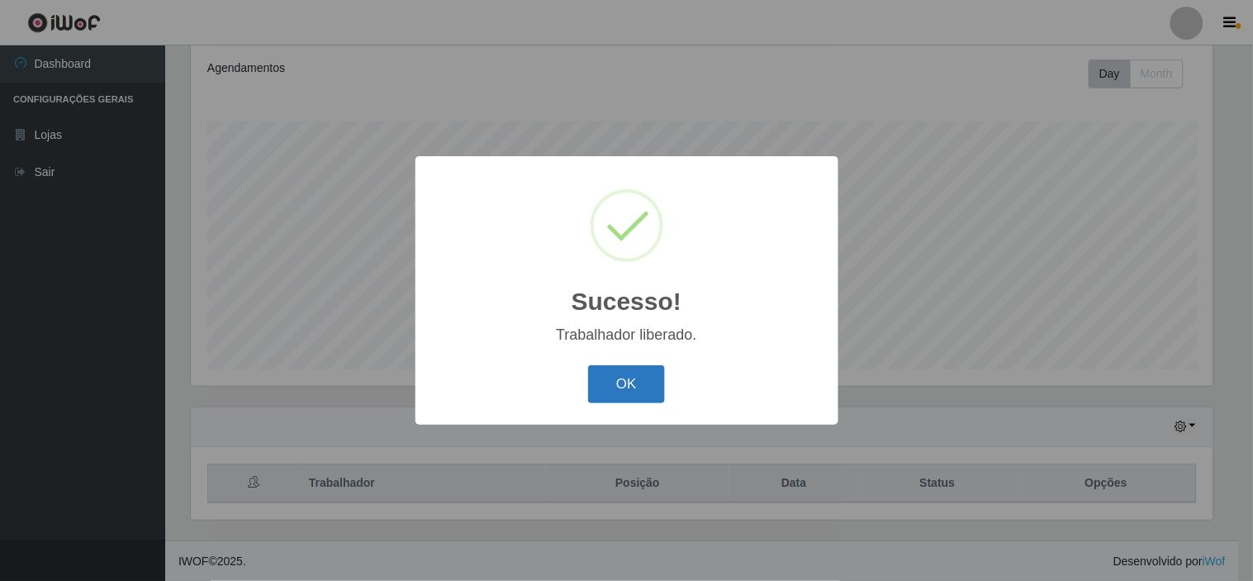
click at [611, 382] on button "OK" at bounding box center [626, 384] width 77 height 39
